Goal: Transaction & Acquisition: Download file/media

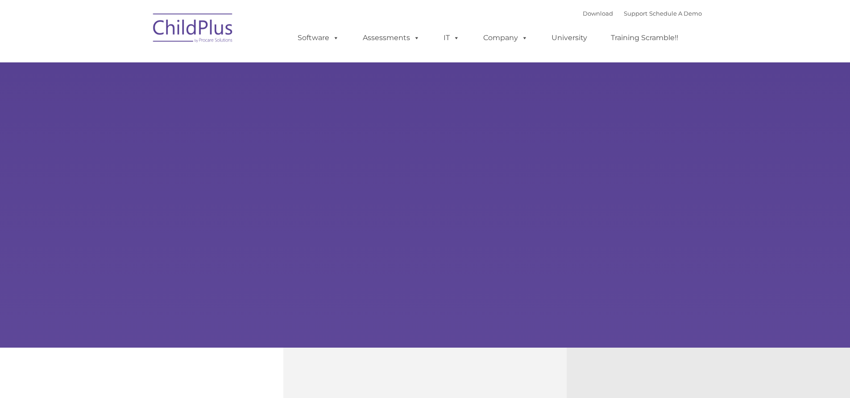
type input ""
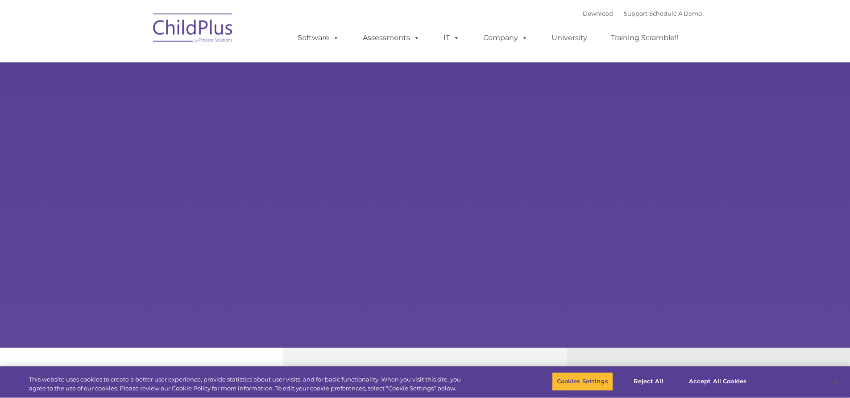
select select "MEDIUM"
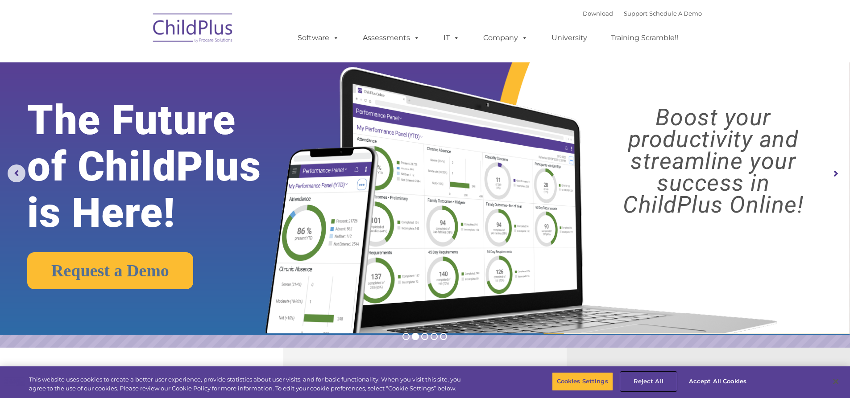
click at [651, 380] on button "Reject All" at bounding box center [649, 382] width 56 height 19
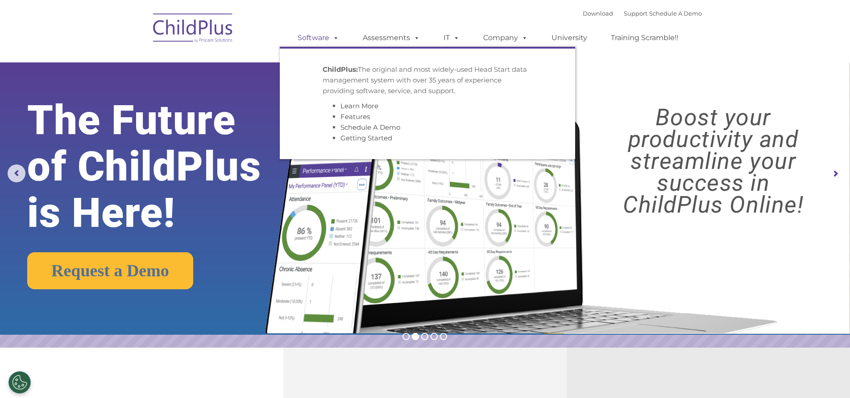
click at [334, 39] on span at bounding box center [334, 37] width 10 height 8
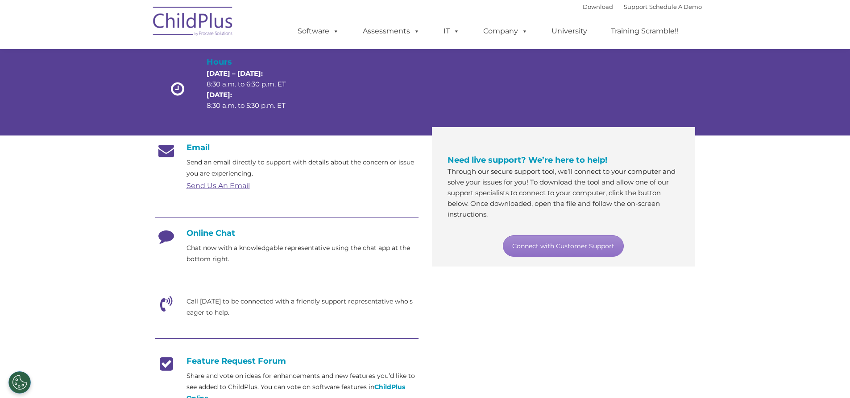
scroll to position [69, 0]
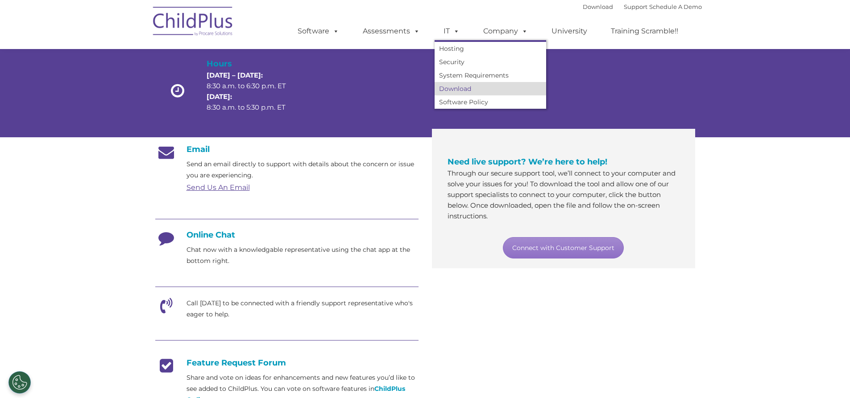
click at [456, 88] on link "Download" at bounding box center [491, 88] width 112 height 13
